Goal: Find specific page/section: Find specific page/section

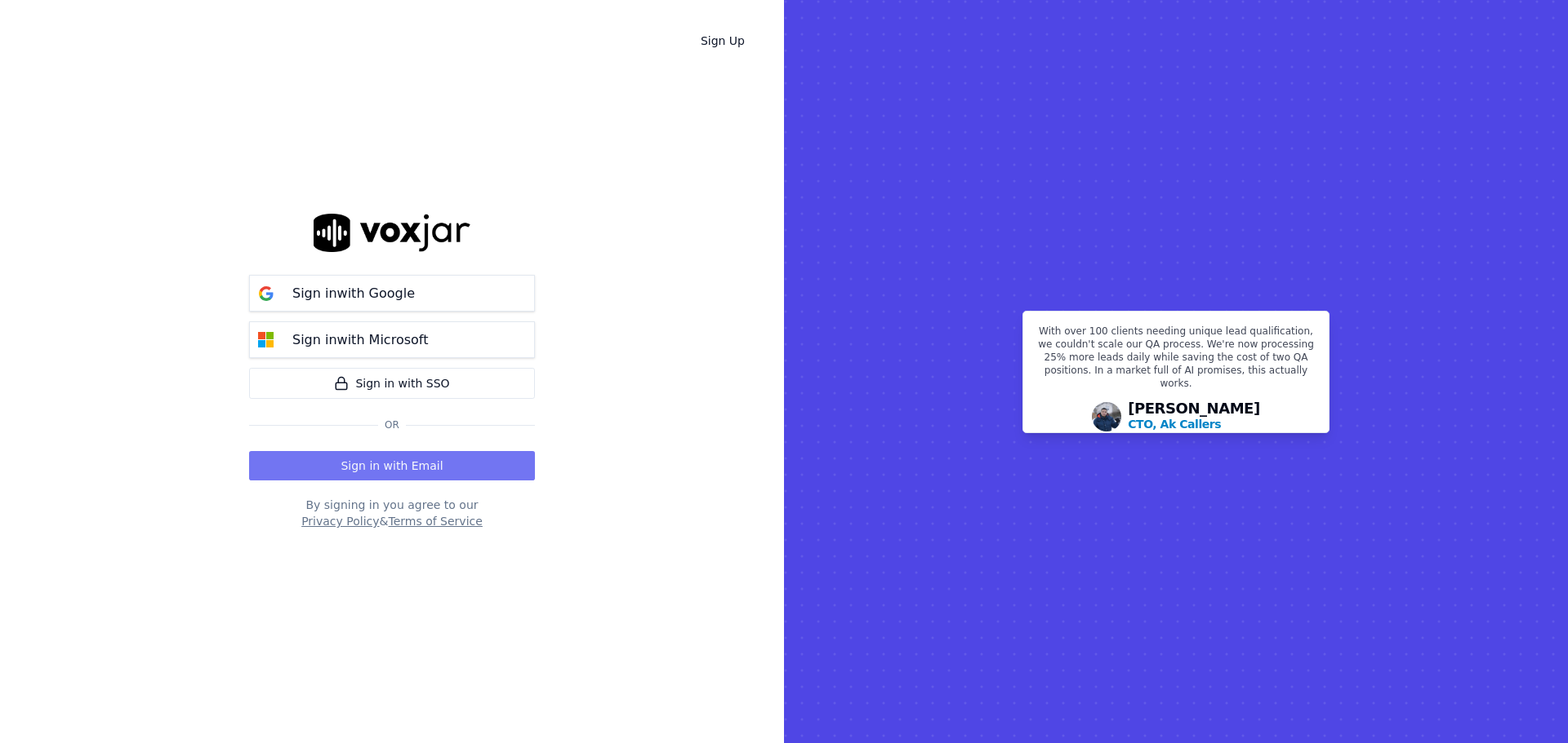
click at [403, 466] on button "Sign in with Email" at bounding box center [392, 465] width 286 height 29
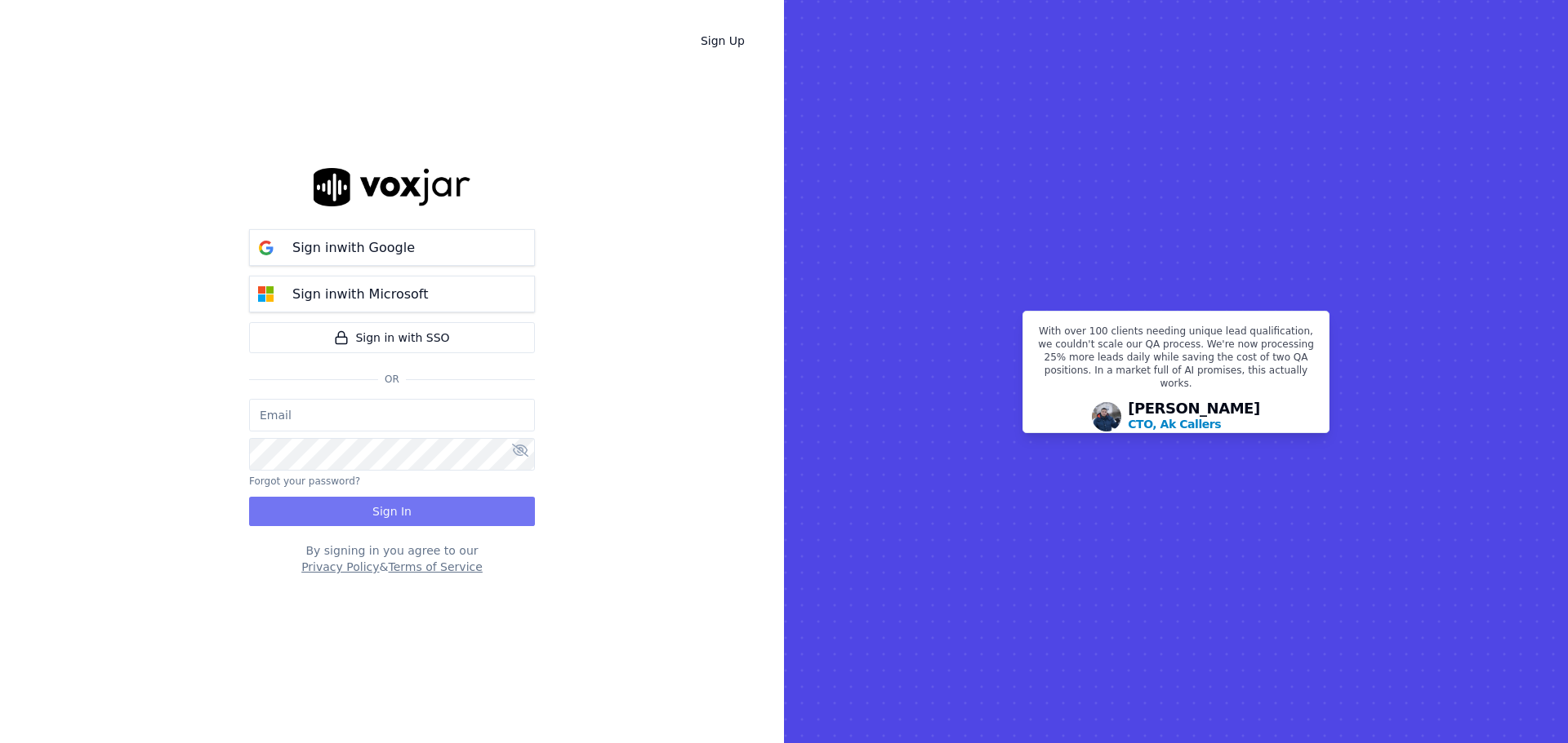
type input "[EMAIL_ADDRESS][DOMAIN_NAME]"
click at [384, 505] on button "Sign In" at bounding box center [392, 511] width 286 height 29
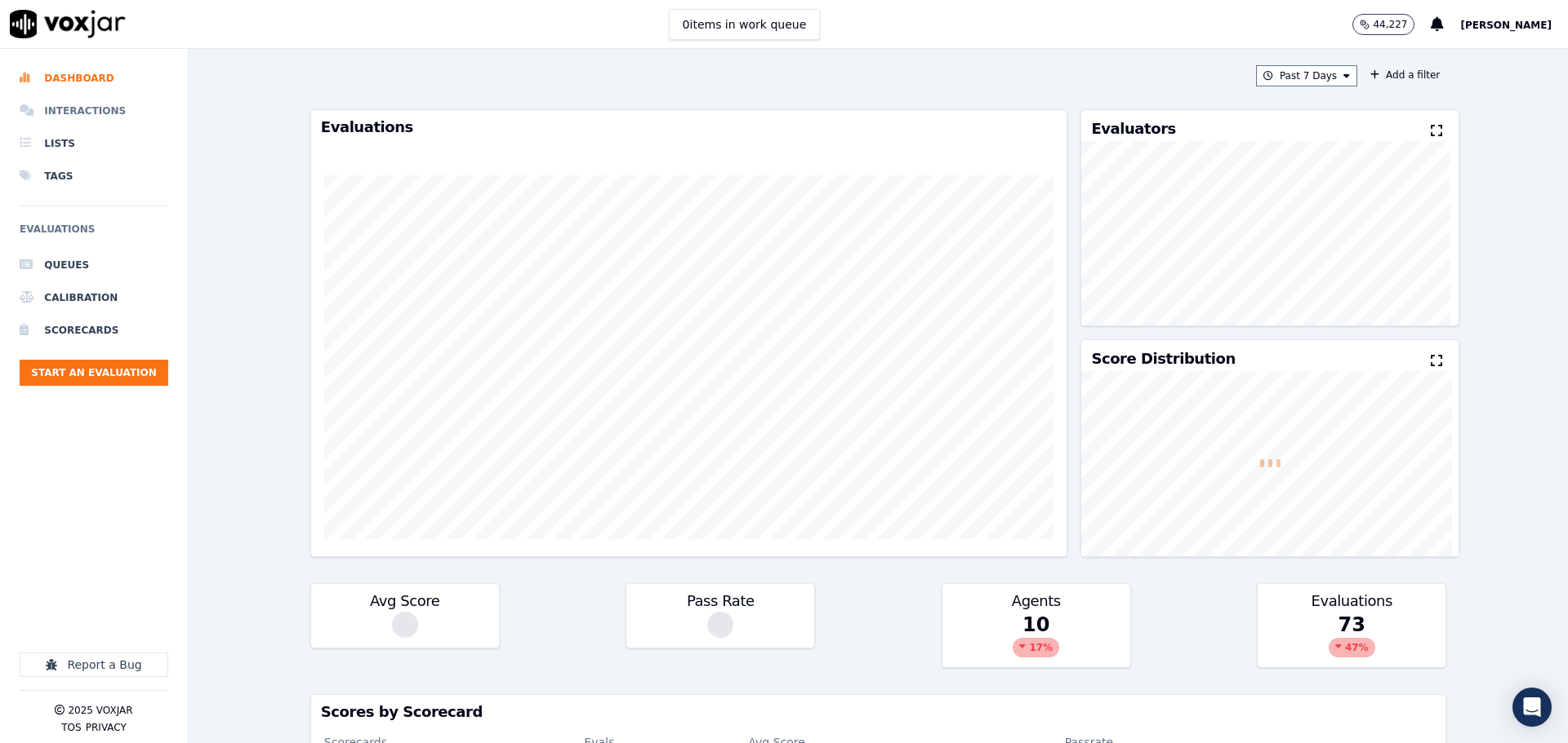
click at [84, 103] on li "Interactions" at bounding box center [94, 110] width 148 height 33
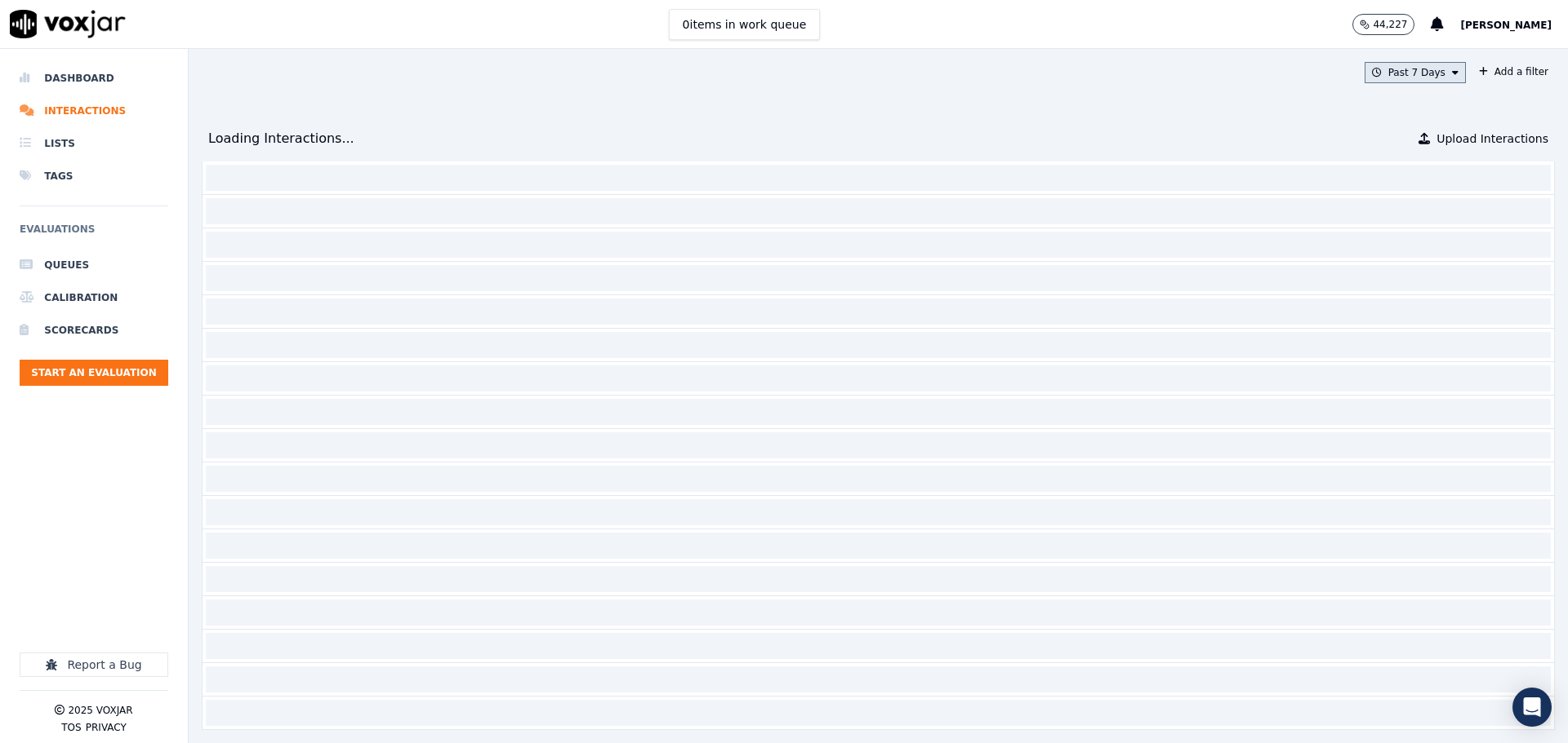
click at [1387, 81] on button "Past 7 Days" at bounding box center [1414, 73] width 101 height 21
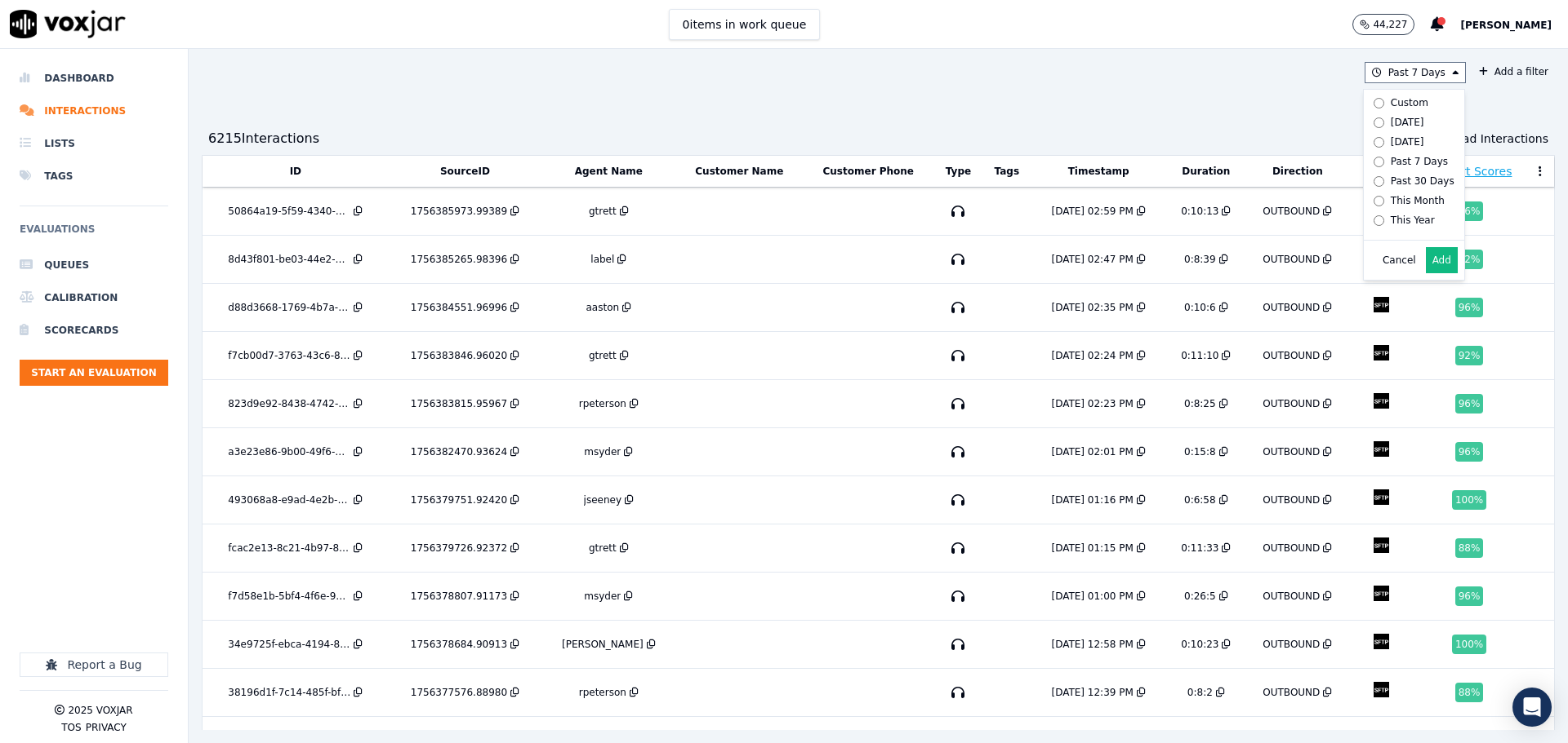
click at [1020, 97] on div "Past 7 Days Custom Today Yesterday Past 7 Days Past 30 Days This Month This Yea…" at bounding box center [878, 397] width 1379 height 695
